Goal: Task Accomplishment & Management: Manage account settings

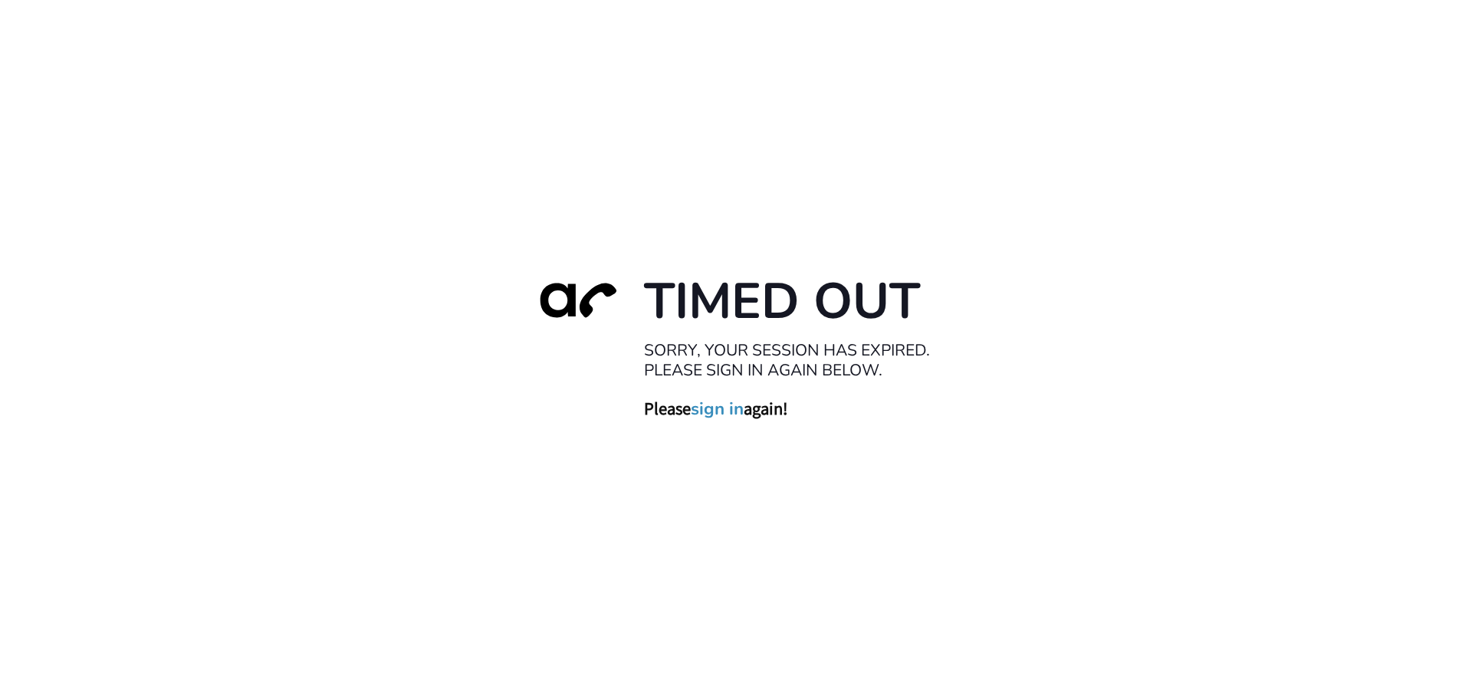
click at [713, 410] on link "sign in" at bounding box center [717, 408] width 53 height 21
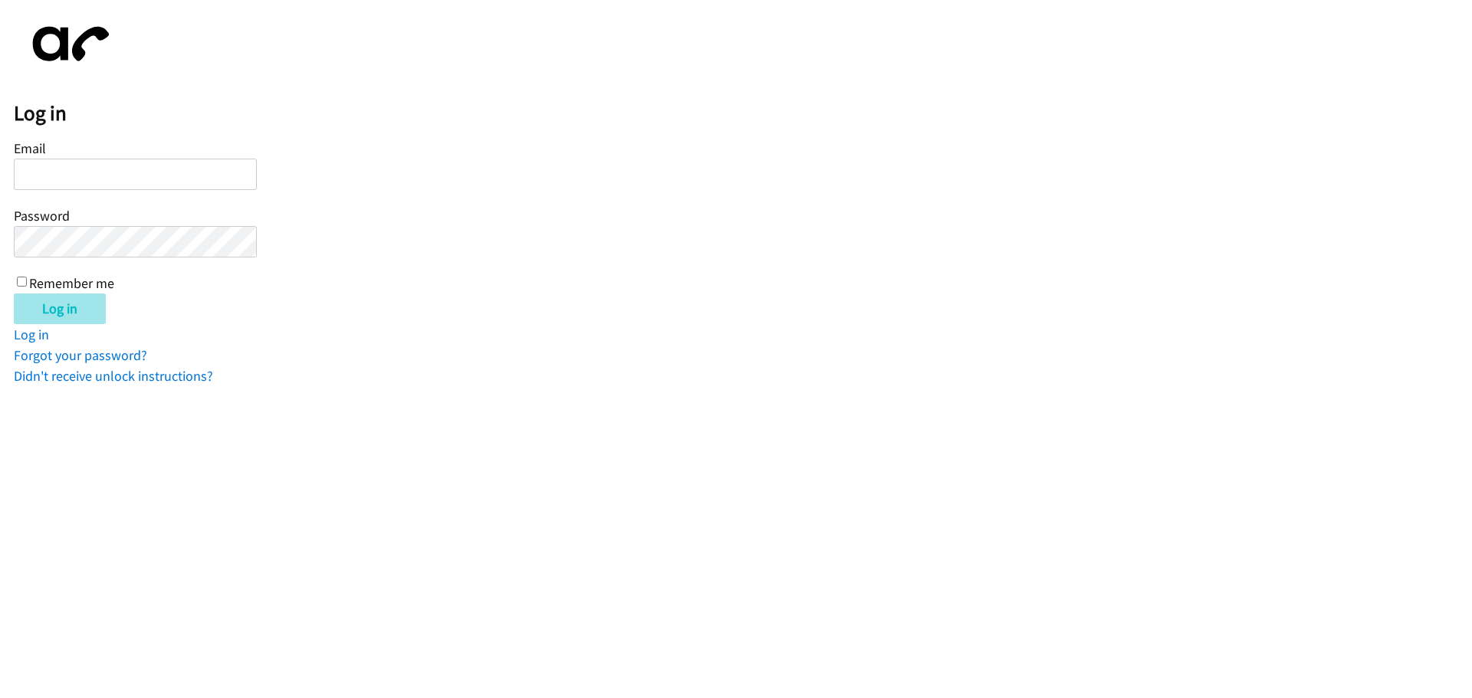
type input "[EMAIL_ADDRESS][DOMAIN_NAME]"
click at [51, 311] on input "Log in" at bounding box center [60, 309] width 92 height 31
